Goal: Task Accomplishment & Management: Use online tool/utility

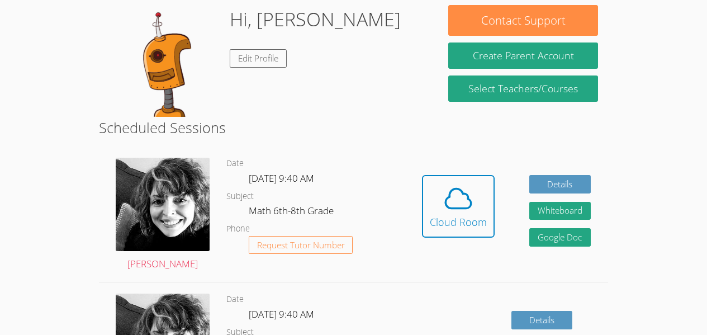
scroll to position [200, 0]
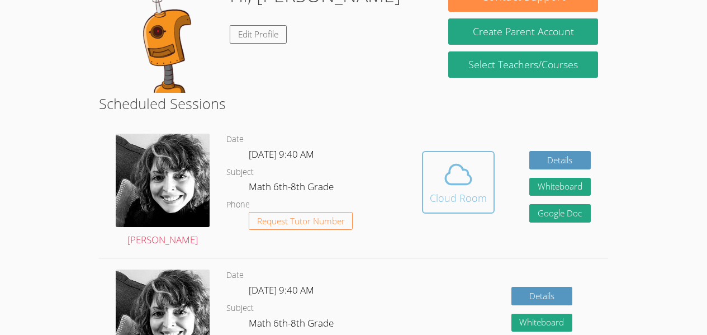
click at [464, 161] on icon at bounding box center [458, 174] width 31 height 31
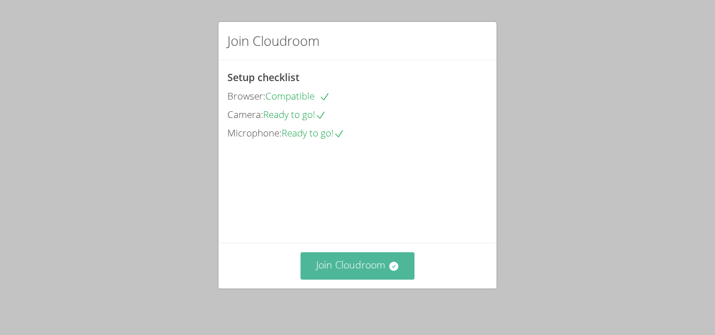
click at [374, 270] on button "Join Cloudroom" at bounding box center [358, 265] width 115 height 27
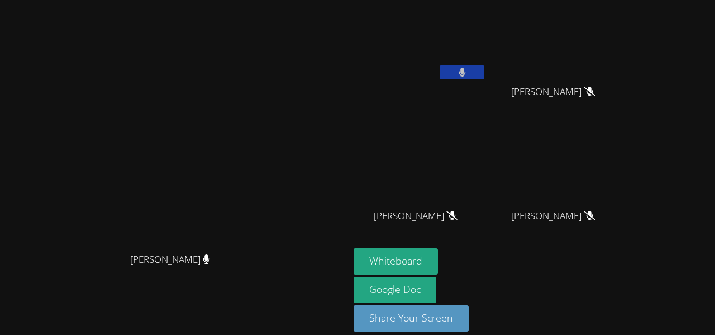
click at [466, 68] on icon at bounding box center [462, 73] width 7 height 10
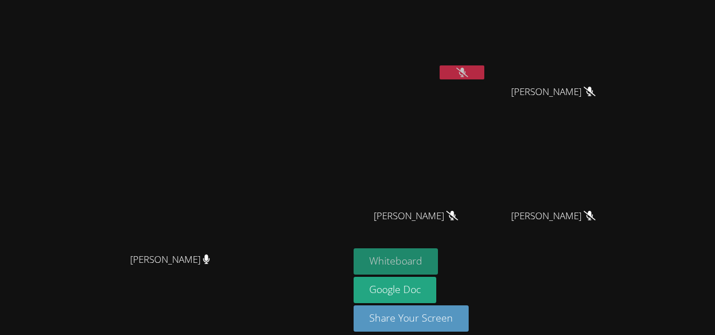
click at [421, 258] on button "Whiteboard" at bounding box center [396, 261] width 84 height 26
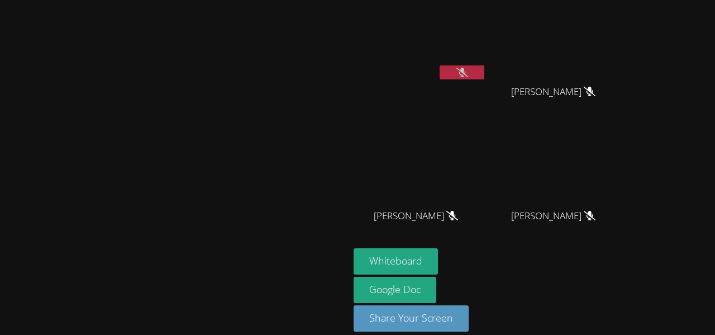
click at [91, 247] on video at bounding box center [175, 151] width 168 height 192
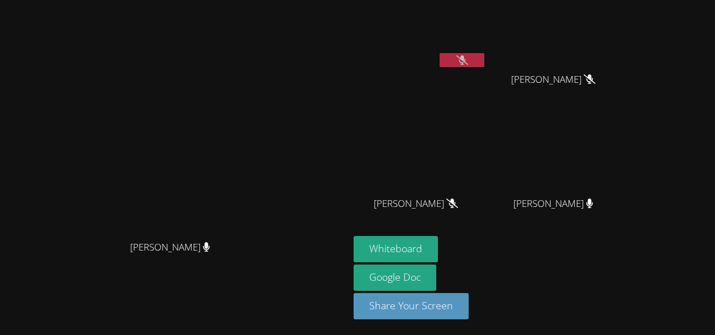
scroll to position [6, 0]
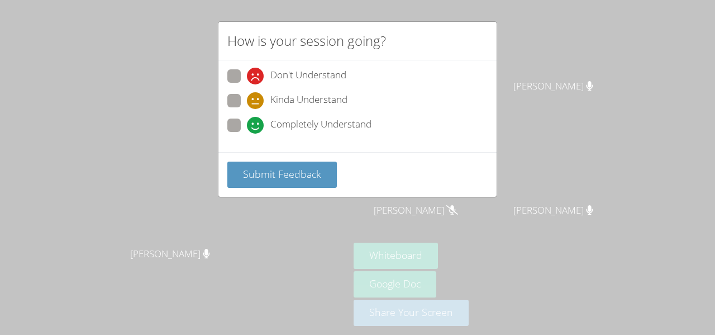
click at [247, 134] on span at bounding box center [247, 134] width 0 height 0
click at [247, 126] on input "Completely Understand" at bounding box center [252, 123] width 10 height 10
radio input "true"
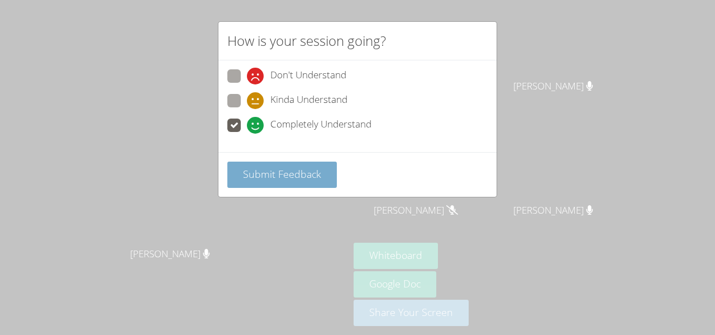
click at [267, 176] on span "Submit Feedback" at bounding box center [282, 173] width 78 height 13
